Goal: Task Accomplishment & Management: Manage account settings

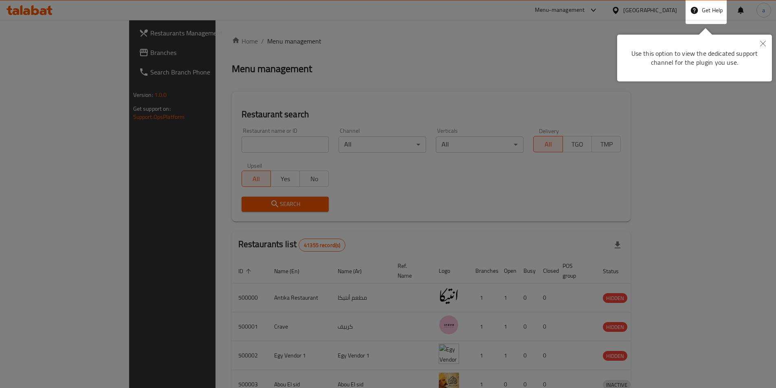
click at [761, 40] on button "Close" at bounding box center [763, 44] width 18 height 19
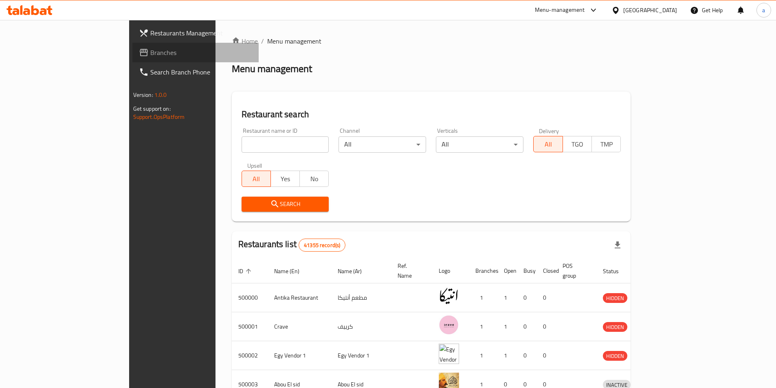
click at [150, 50] on span "Branches" at bounding box center [201, 53] width 102 height 10
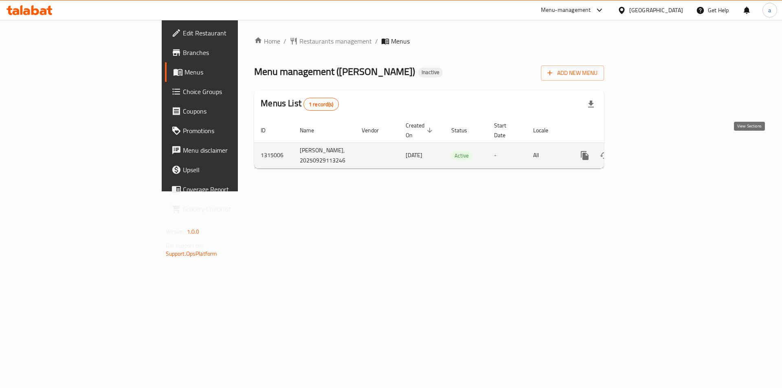
click at [649, 151] on icon "enhanced table" at bounding box center [644, 156] width 10 height 10
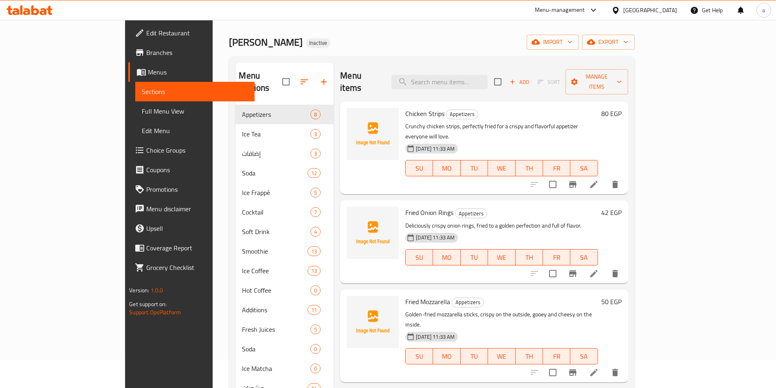
scroll to position [26, 0]
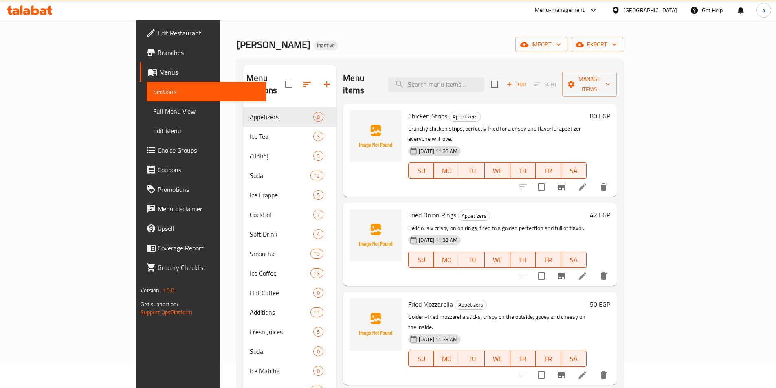
click at [159, 73] on span "Menus" at bounding box center [209, 72] width 100 height 10
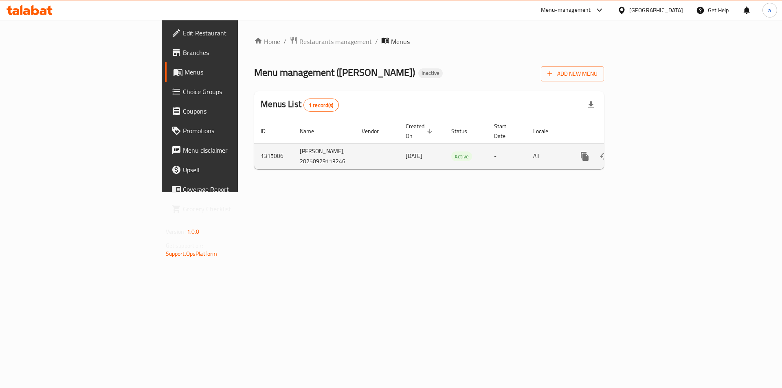
click at [647, 153] on icon "enhanced table" at bounding box center [643, 156] width 7 height 7
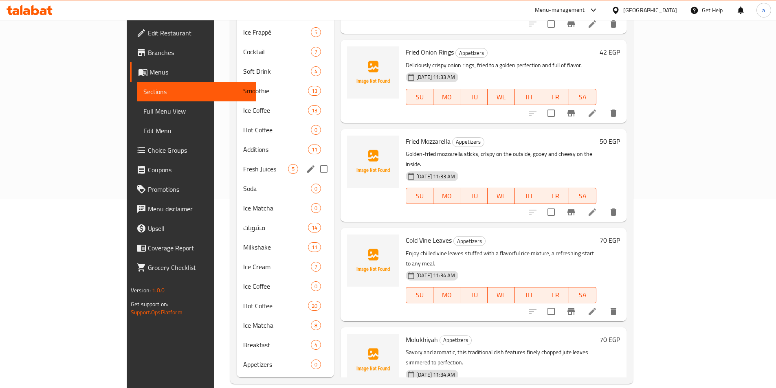
scroll to position [26, 0]
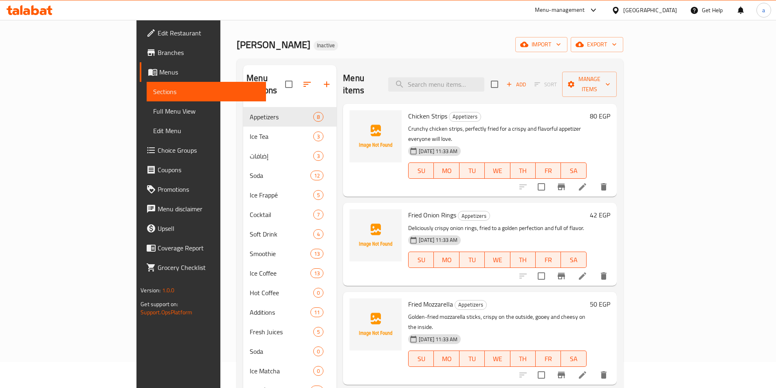
click at [153, 94] on span "Sections" at bounding box center [206, 92] width 106 height 10
click at [159, 77] on span "Menus" at bounding box center [209, 72] width 100 height 10
